Goal: Find specific page/section: Find specific page/section

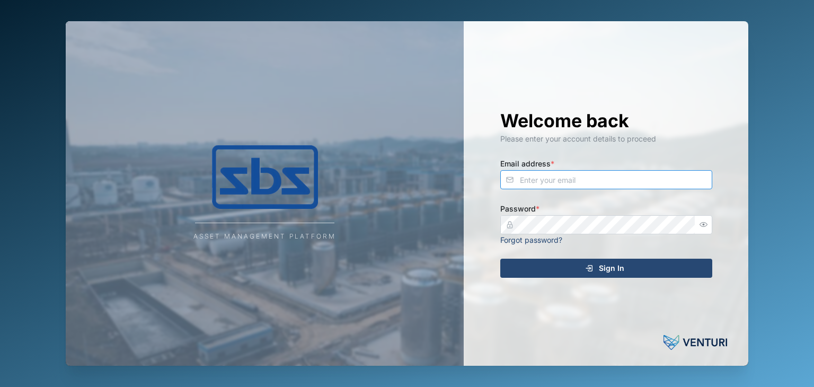
type input "[EMAIL_ADDRESS][DOMAIN_NAME]"
click at [613, 268] on span "Sign In" at bounding box center [611, 268] width 25 height 18
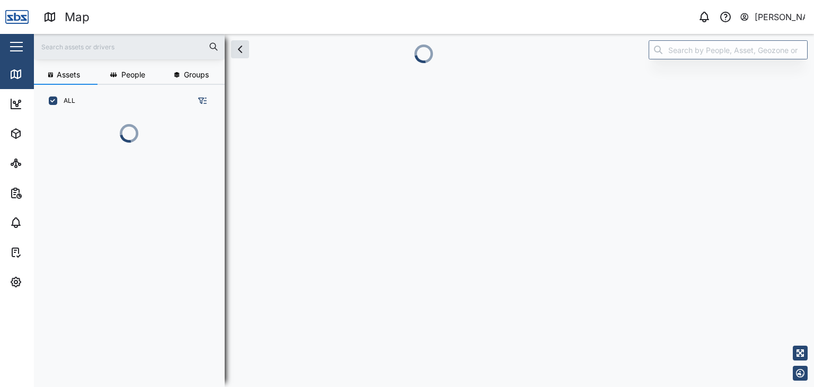
scroll to position [256, 165]
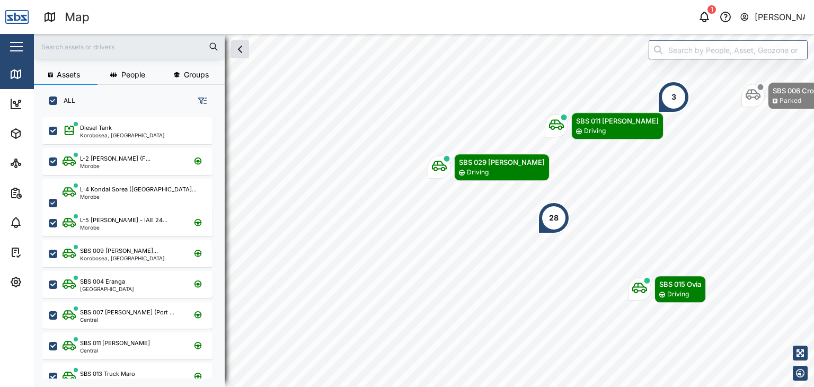
click at [65, 46] on input "text" at bounding box center [129, 47] width 178 height 16
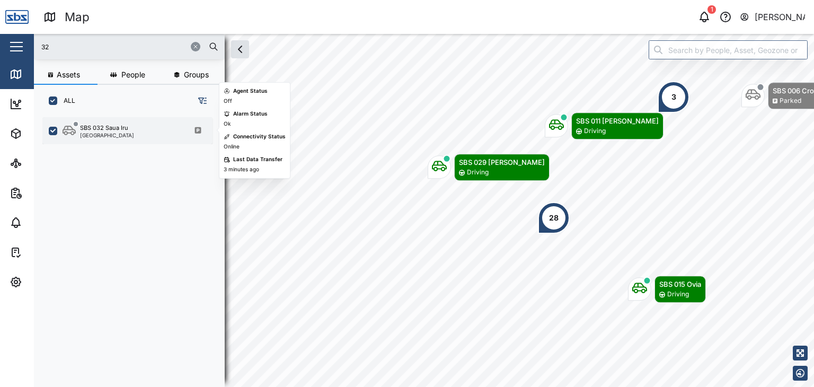
click at [120, 129] on div "SBS 032 Saua Iru" at bounding box center [104, 127] width 48 height 9
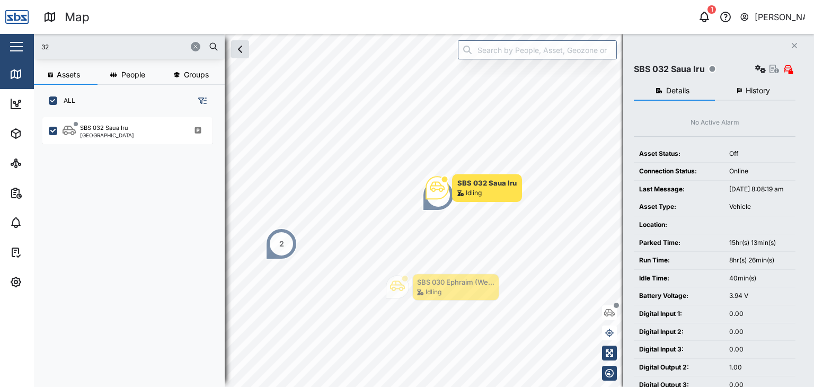
drag, startPoint x: 69, startPoint y: 46, endPoint x: 34, endPoint y: 41, distance: 35.2
click at [34, 41] on div "32" at bounding box center [129, 46] width 191 height 25
type input "29"
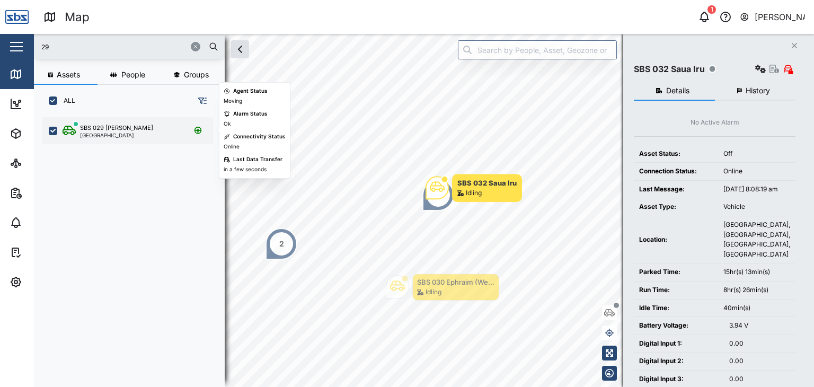
click at [108, 134] on div "[GEOGRAPHIC_DATA]" at bounding box center [116, 134] width 73 height 5
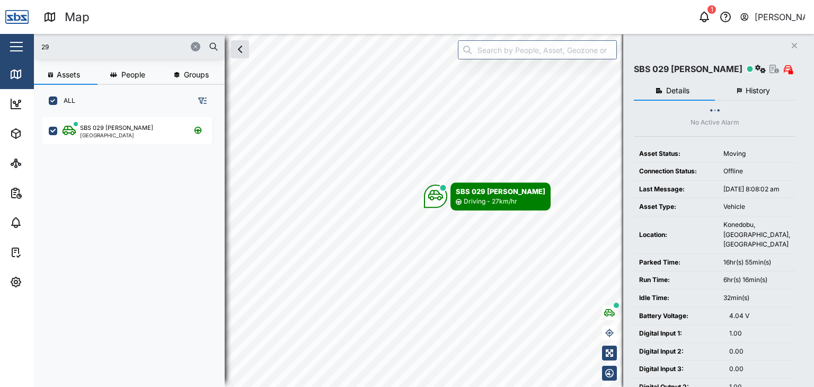
drag, startPoint x: 54, startPoint y: 47, endPoint x: 14, endPoint y: 29, distance: 44.1
click at [14, 29] on div "Map 1 [PERSON_NAME] Close Map Dashboard Assets ATS Camera Generator Personnel T…" at bounding box center [407, 193] width 814 height 387
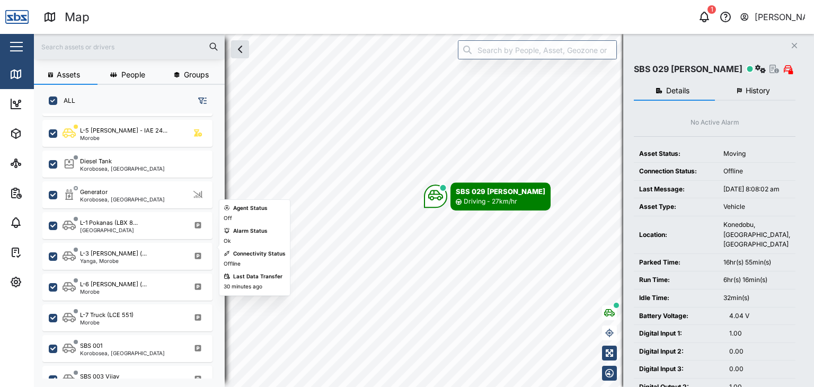
scroll to position [530, 0]
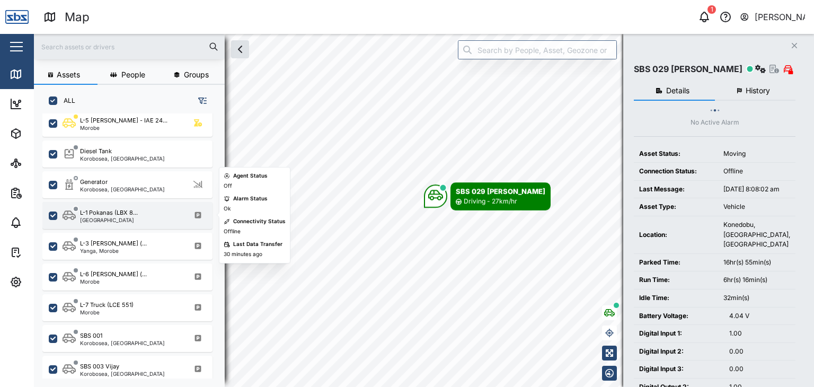
click at [127, 219] on div "[GEOGRAPHIC_DATA]" at bounding box center [109, 219] width 58 height 5
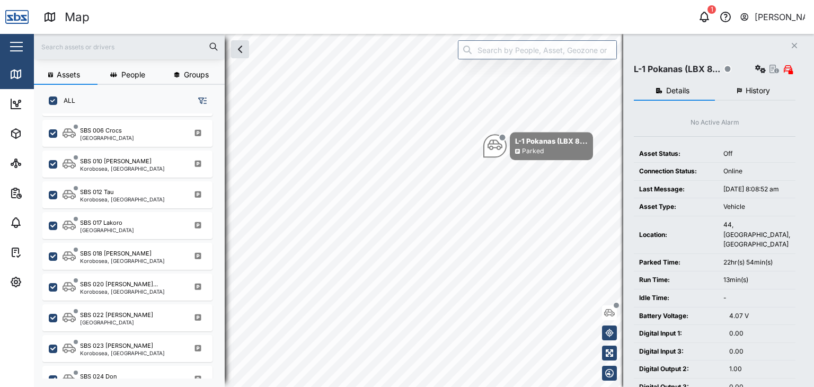
scroll to position [848, 0]
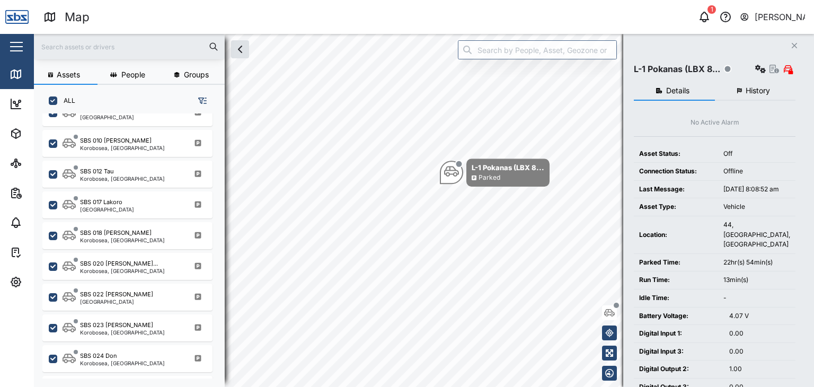
click at [68, 45] on input "text" at bounding box center [129, 47] width 178 height 16
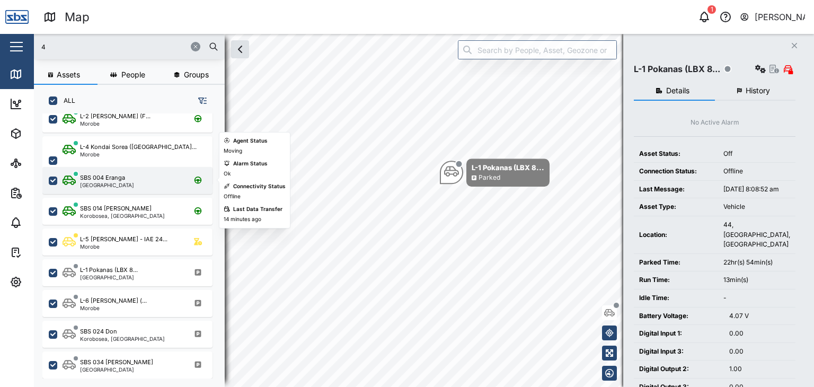
click at [119, 180] on div "SBS 004 Eranga" at bounding box center [102, 177] width 45 height 9
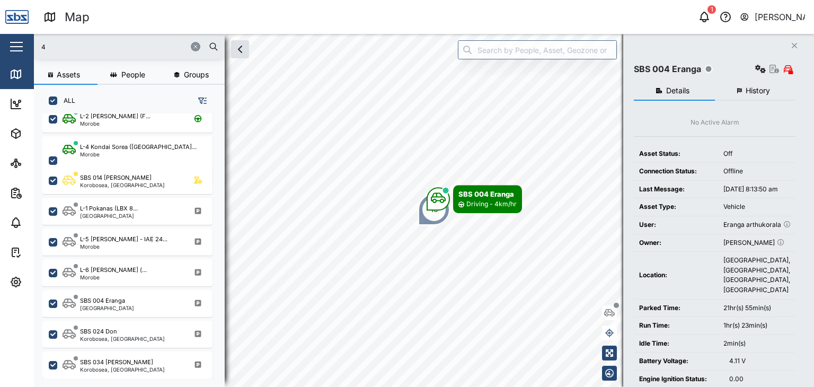
drag, startPoint x: 48, startPoint y: 51, endPoint x: 17, endPoint y: 51, distance: 30.7
click at [17, 51] on div "Map 1 [PERSON_NAME] Close Map Dashboard Assets ATS Camera Generator Personnel T…" at bounding box center [407, 193] width 814 height 387
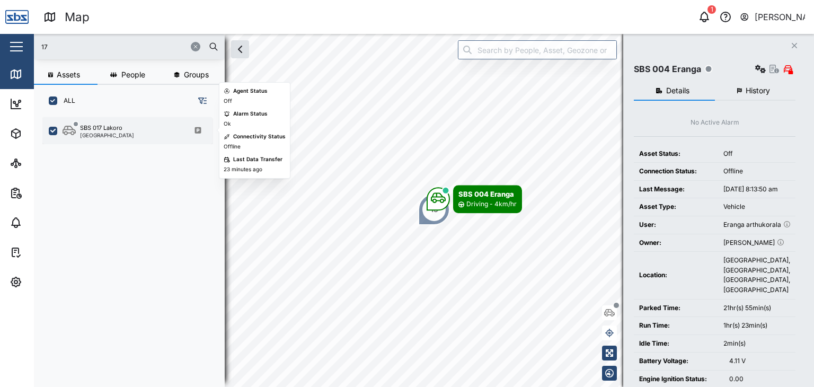
click at [127, 125] on div "SBS 017 [GEOGRAPHIC_DATA]" at bounding box center [135, 130] width 144 height 14
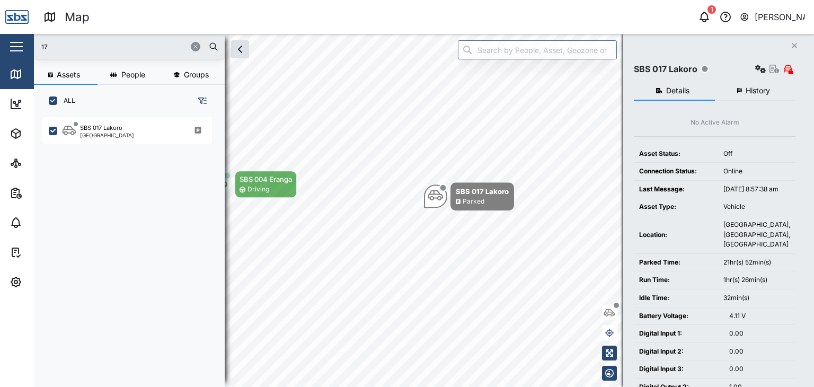
drag, startPoint x: 47, startPoint y: 42, endPoint x: 24, endPoint y: 34, distance: 23.5
click at [24, 34] on div "Map 1 [PERSON_NAME] Close Map Dashboard Assets ATS Camera Generator Personnel T…" at bounding box center [407, 193] width 814 height 387
type input "04"
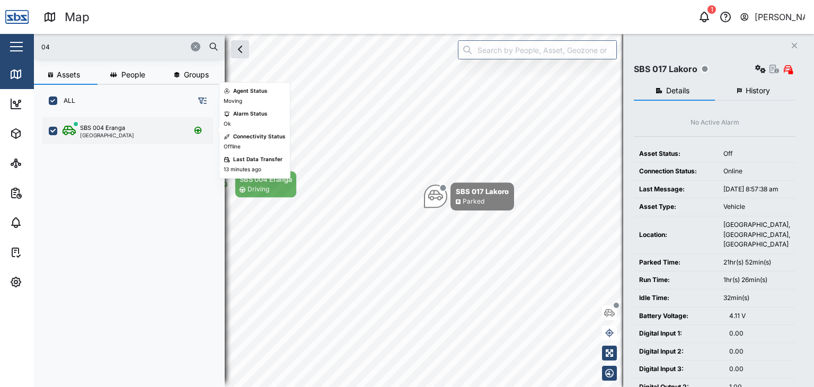
click at [112, 134] on div "[GEOGRAPHIC_DATA]" at bounding box center [107, 134] width 54 height 5
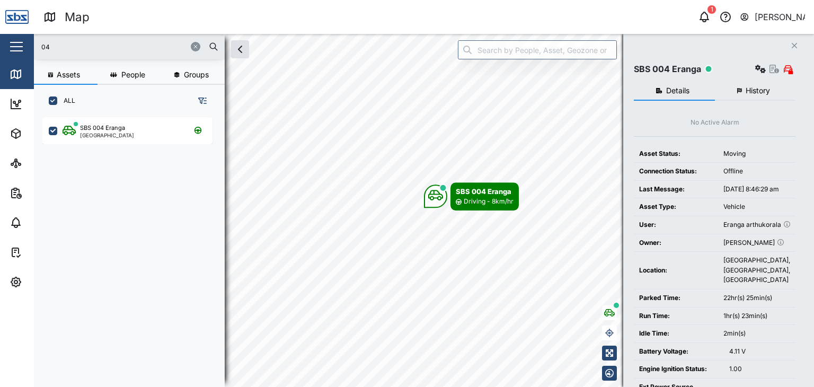
drag, startPoint x: 56, startPoint y: 45, endPoint x: 16, endPoint y: 48, distance: 40.4
click at [16, 48] on div "Map 1 [PERSON_NAME] Close Map Dashboard Assets ATS Camera Generator Personnel T…" at bounding box center [407, 193] width 814 height 387
